Goal: Information Seeking & Learning: Learn about a topic

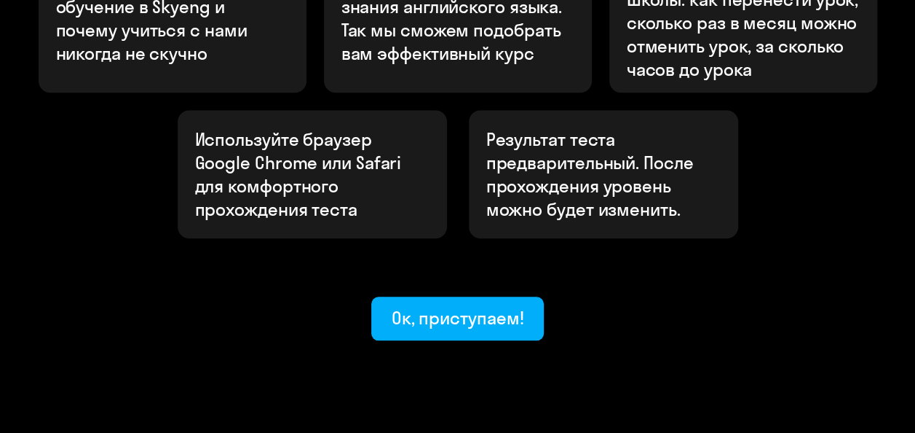
scroll to position [619, 0]
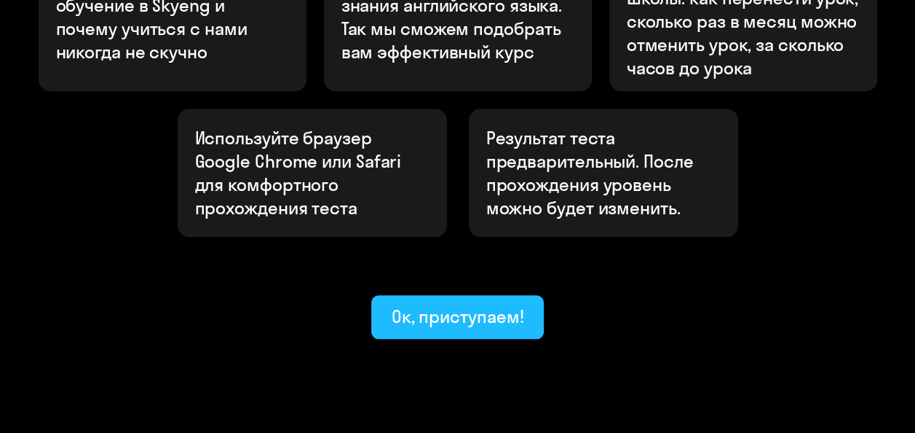
click at [473, 304] on div "Ок, приступаем!" at bounding box center [458, 315] width 133 height 23
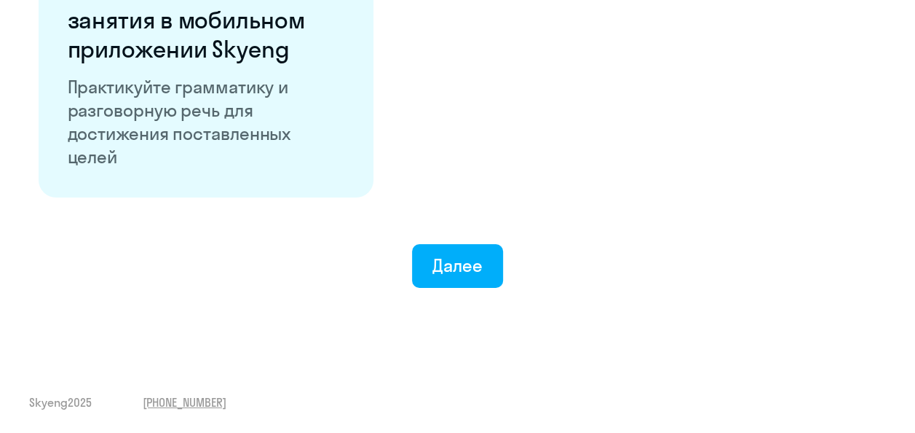
scroll to position [2943, 0]
click at [472, 258] on div "Далее" at bounding box center [458, 264] width 50 height 23
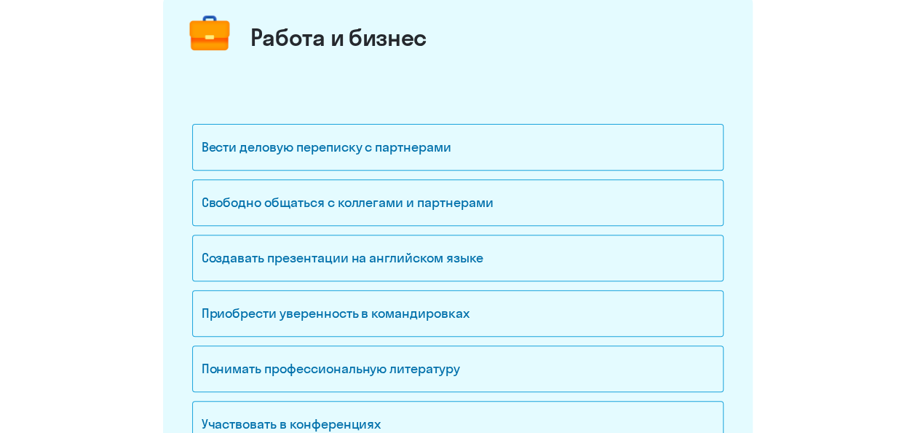
scroll to position [291, 0]
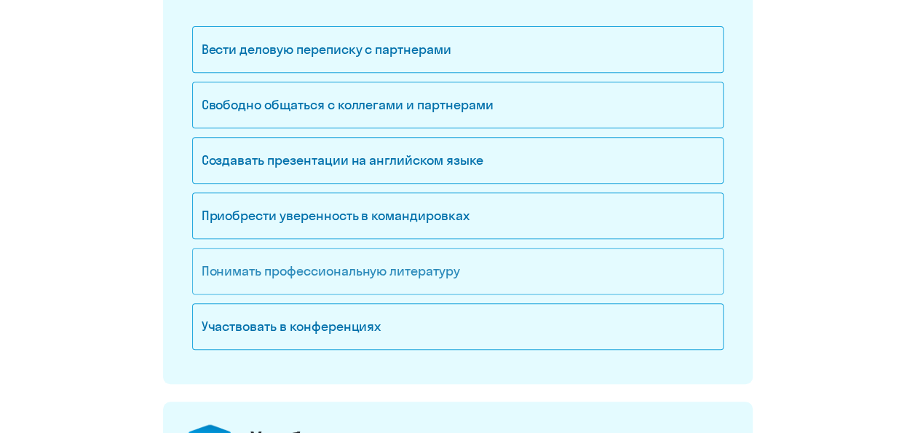
click at [421, 279] on div "Понимать профессиональную литературу" at bounding box center [458, 271] width 532 height 47
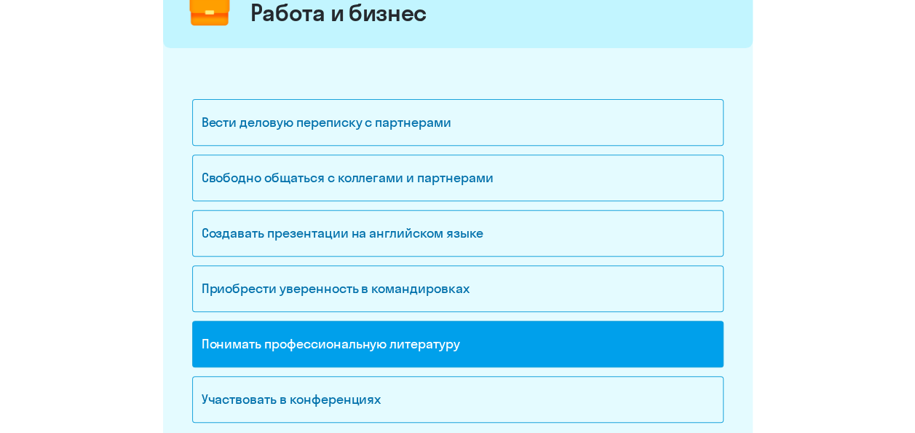
scroll to position [437, 0]
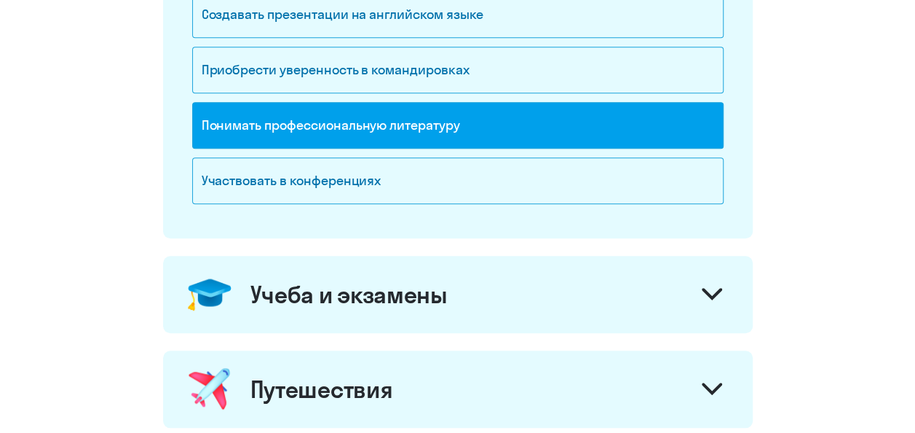
click at [707, 294] on icon at bounding box center [712, 294] width 20 height 12
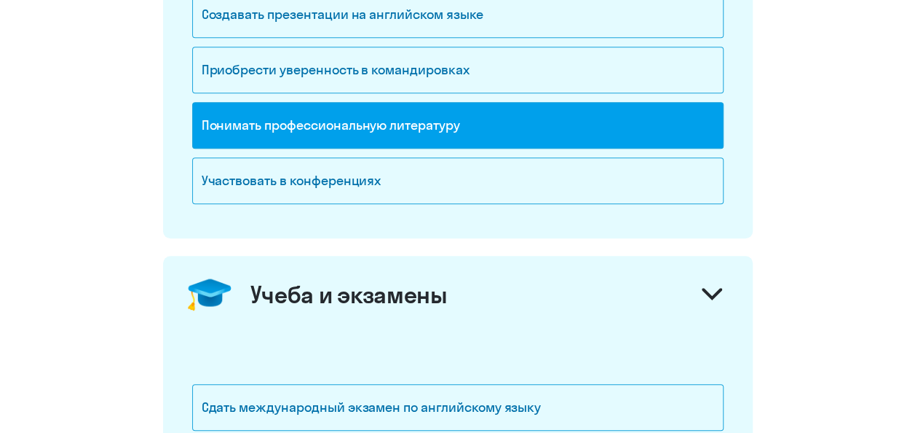
scroll to position [583, 0]
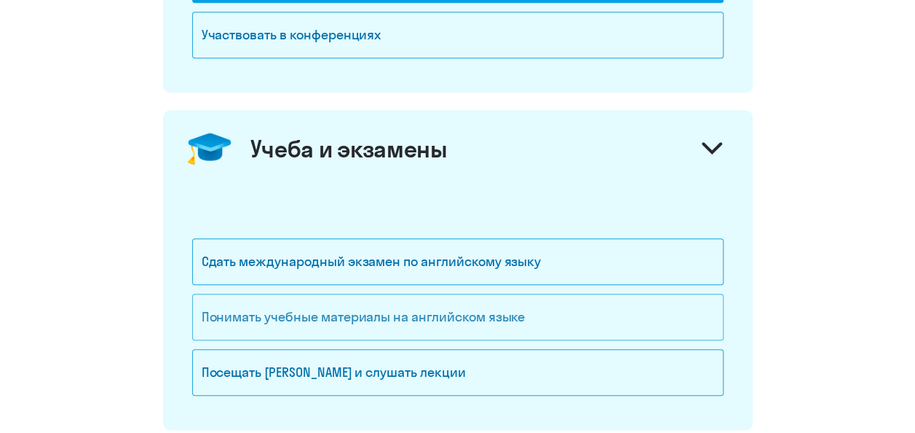
click at [544, 316] on div "Понимать учебные материалы на английском языке" at bounding box center [458, 316] width 532 height 47
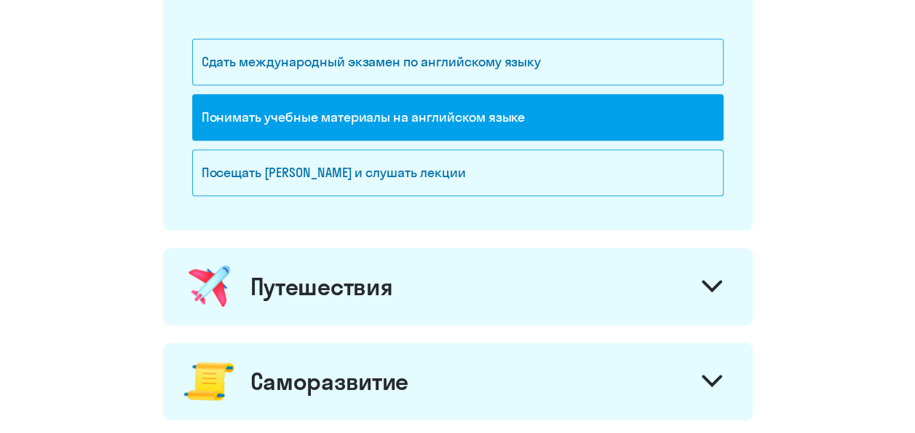
scroll to position [801, 0]
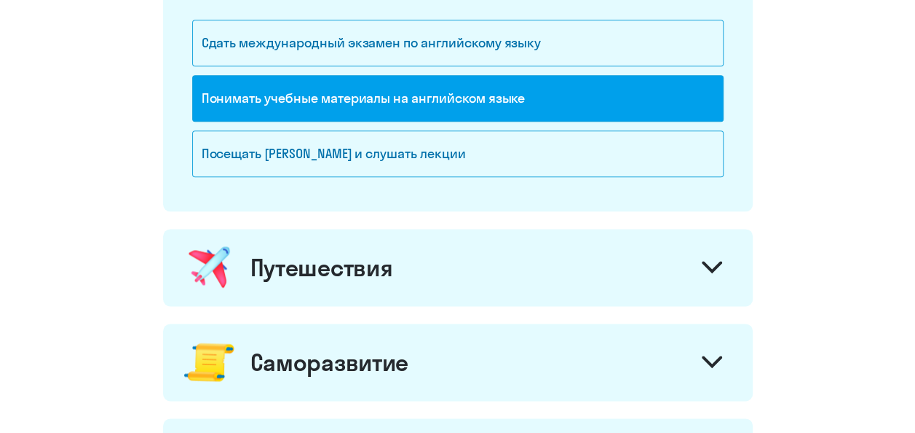
click at [695, 272] on div at bounding box center [712, 268] width 35 height 35
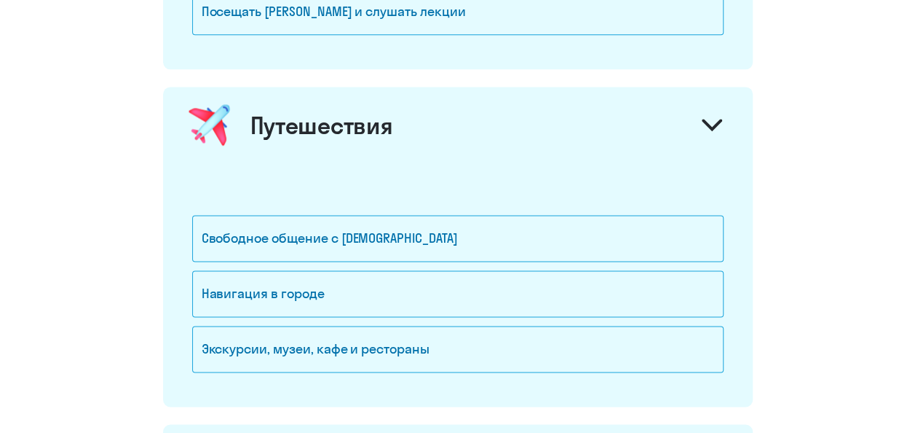
scroll to position [1020, 0]
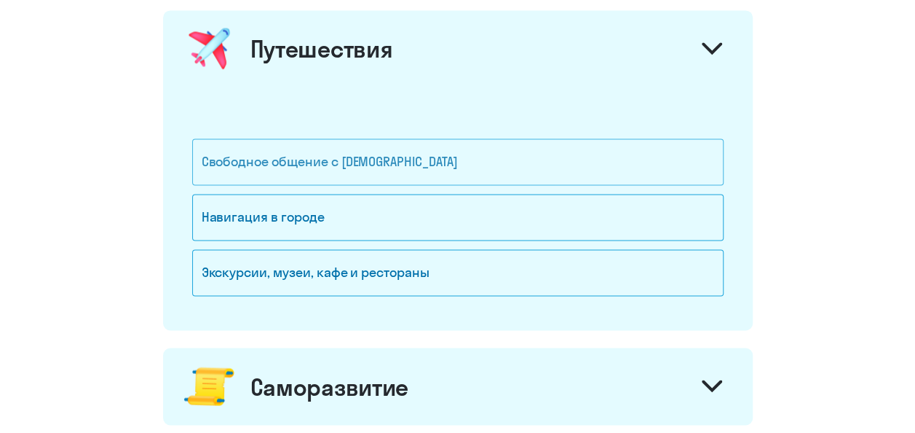
click at [478, 167] on div "Свободное общение с [DEMOGRAPHIC_DATA]" at bounding box center [458, 161] width 532 height 47
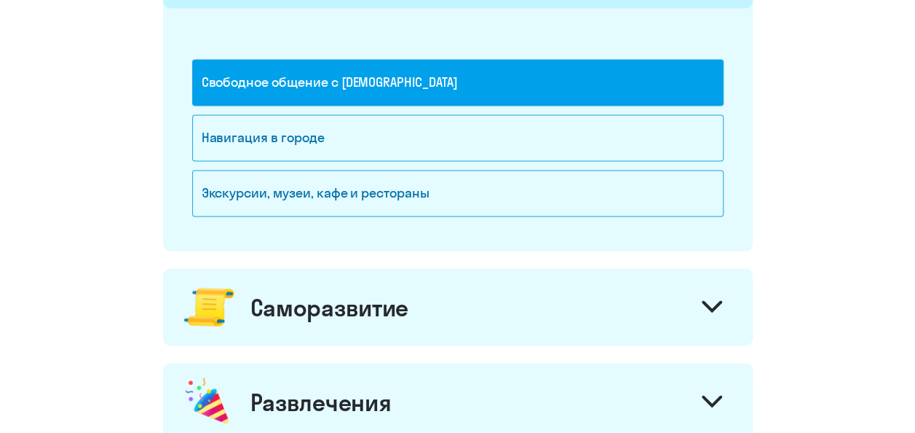
scroll to position [1165, 0]
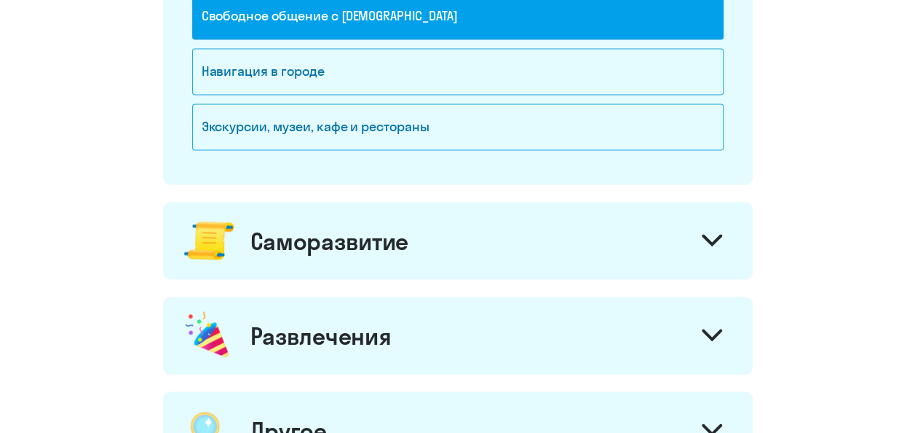
click at [685, 239] on div "Саморазвитие" at bounding box center [458, 240] width 590 height 77
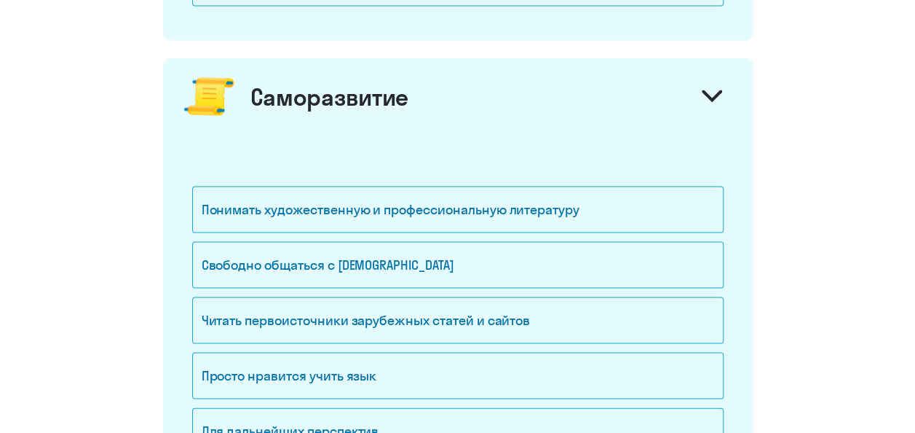
scroll to position [1311, 0]
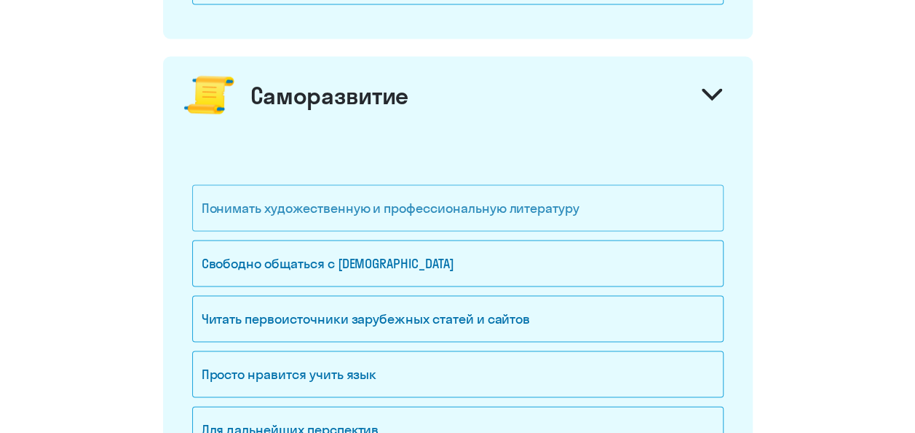
click at [535, 207] on div "Понимать художественную и профессиональную литературу" at bounding box center [458, 207] width 532 height 47
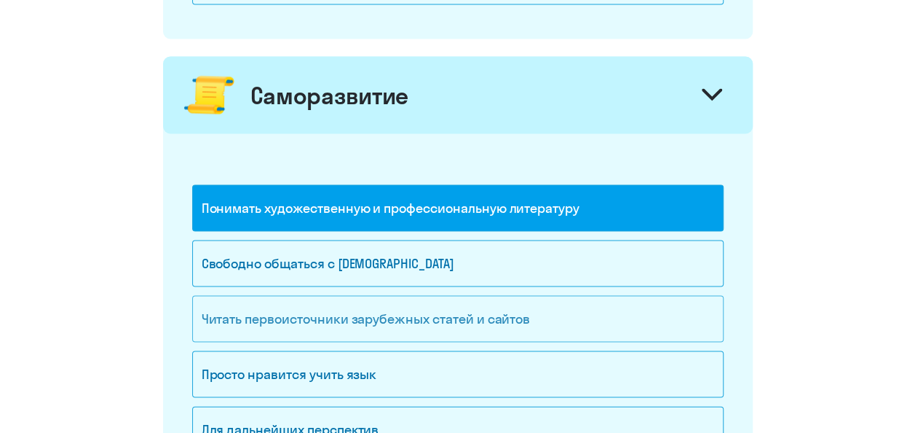
click at [556, 306] on div "Читать первоисточники зарубежных статей и сайтов" at bounding box center [458, 318] width 532 height 47
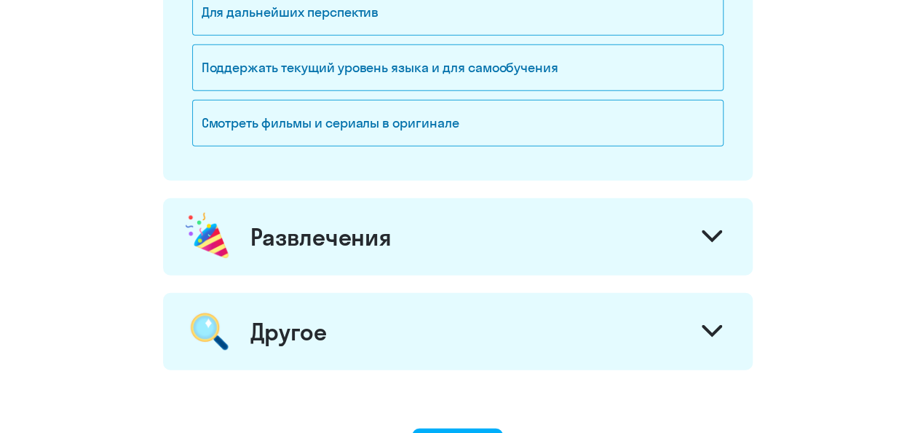
scroll to position [1748, 0]
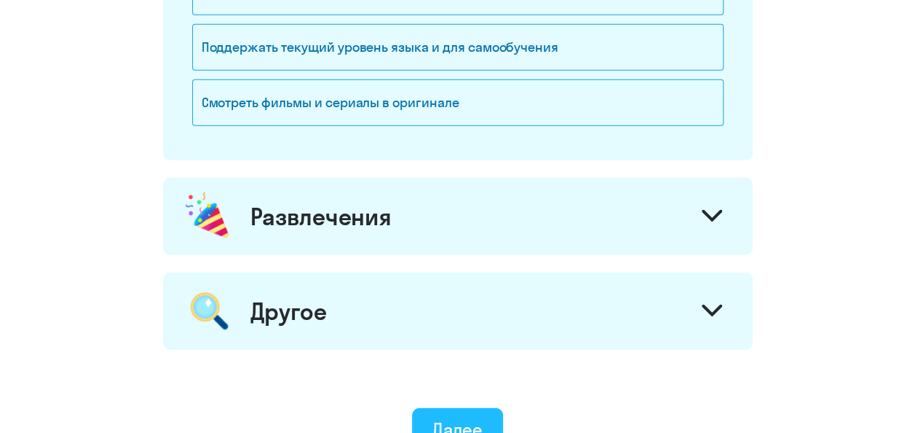
click at [468, 417] on div "Далее" at bounding box center [458, 428] width 50 height 23
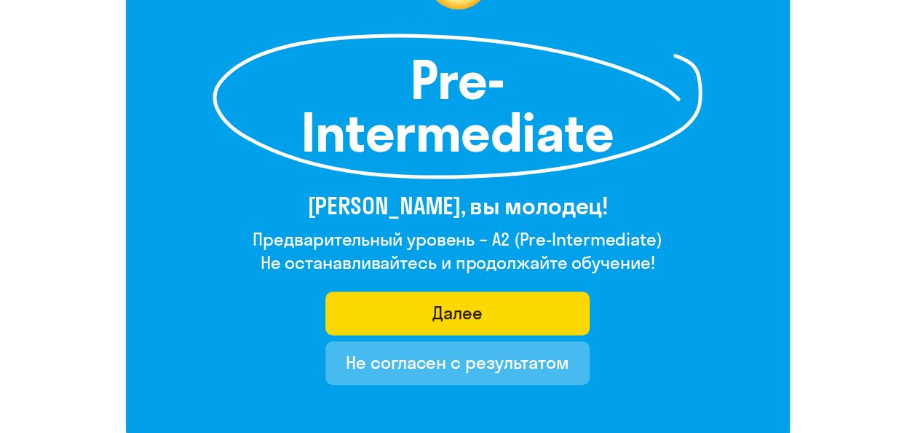
scroll to position [218, 0]
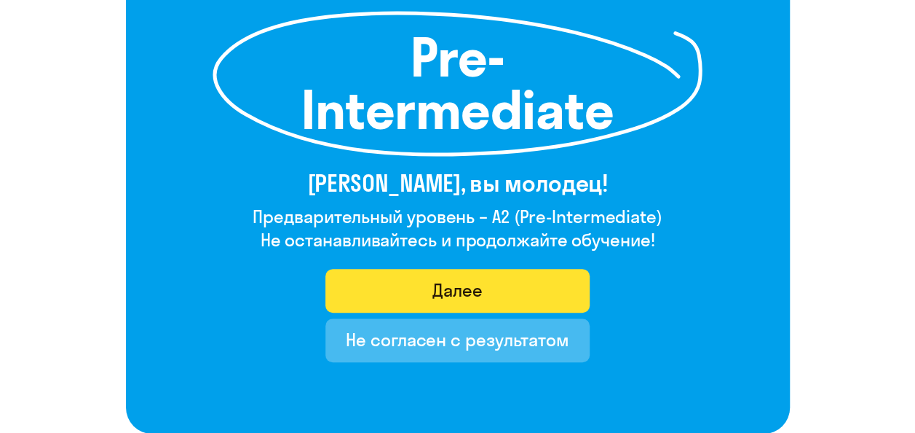
click at [509, 285] on button "Далее" at bounding box center [458, 291] width 264 height 44
